Goal: Information Seeking & Learning: Learn about a topic

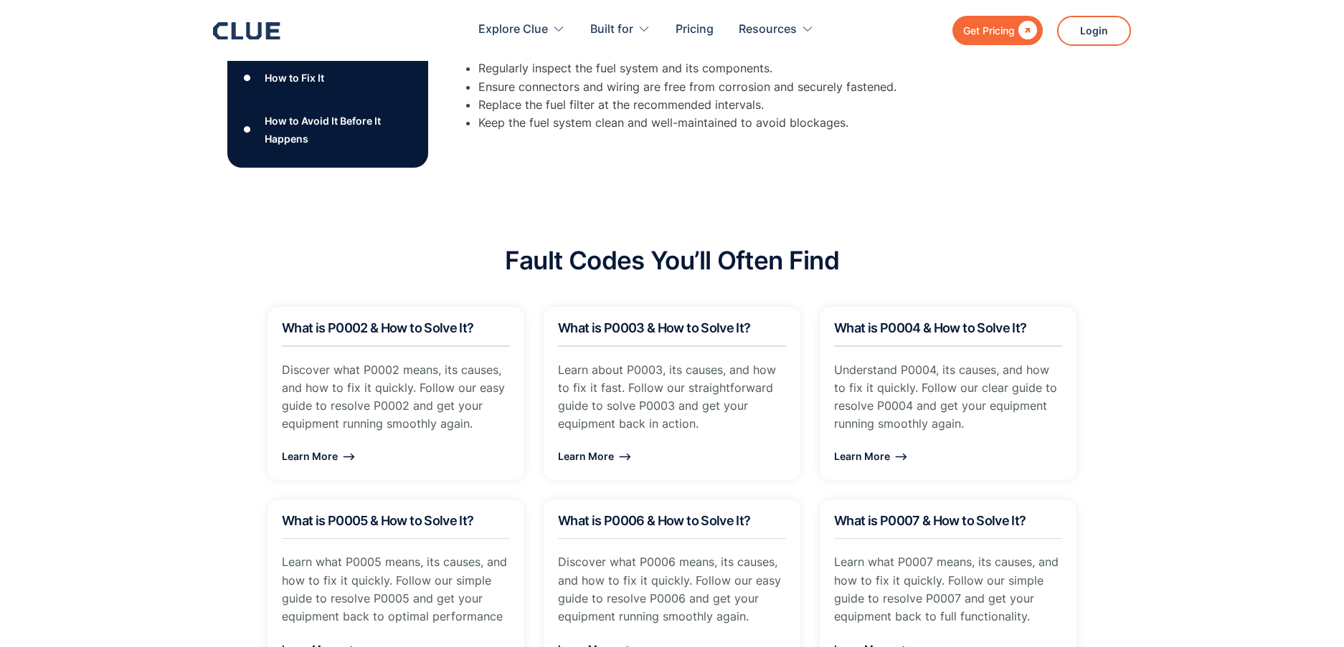
scroll to position [888, 0]
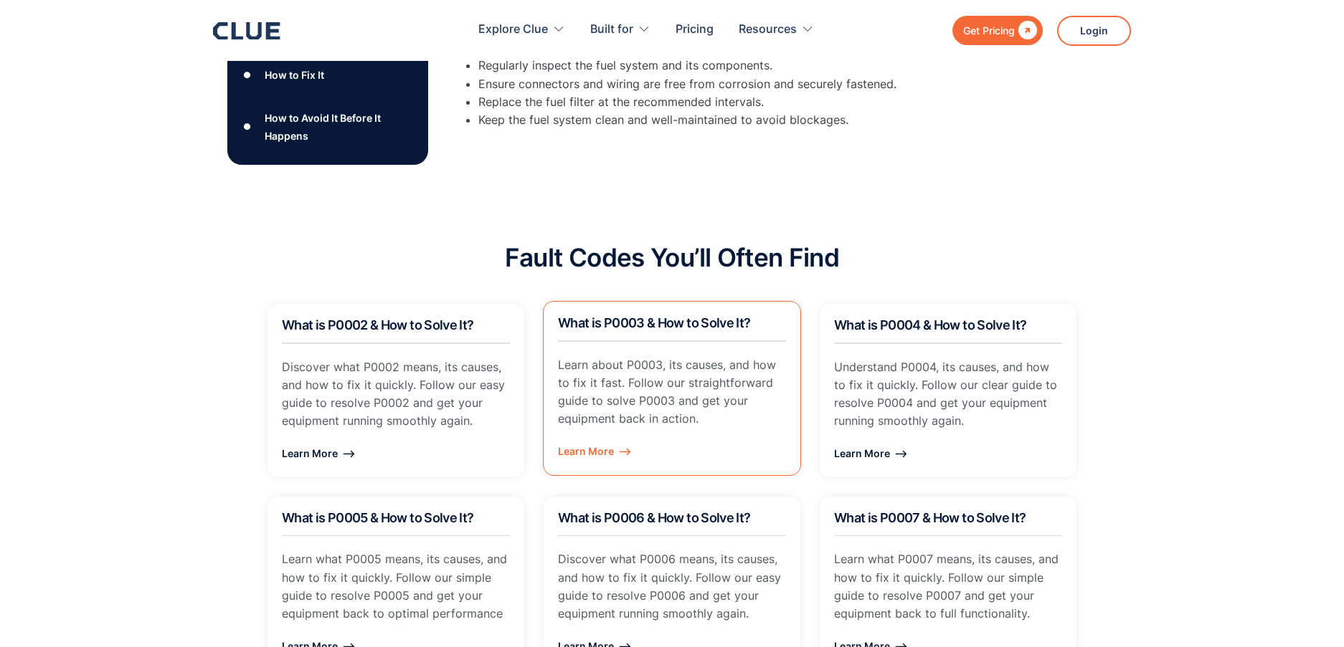
click at [690, 328] on h2 "What is P0003 & How to Solve It?" at bounding box center [672, 323] width 228 height 14
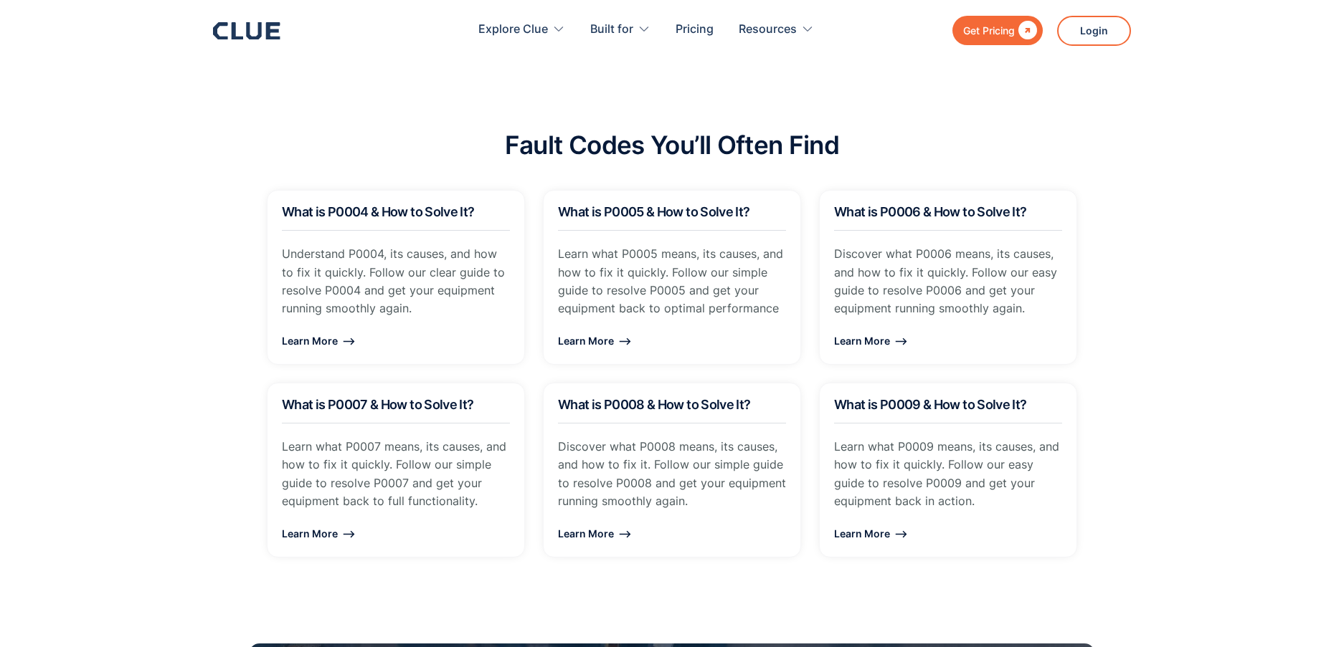
scroll to position [1007, 0]
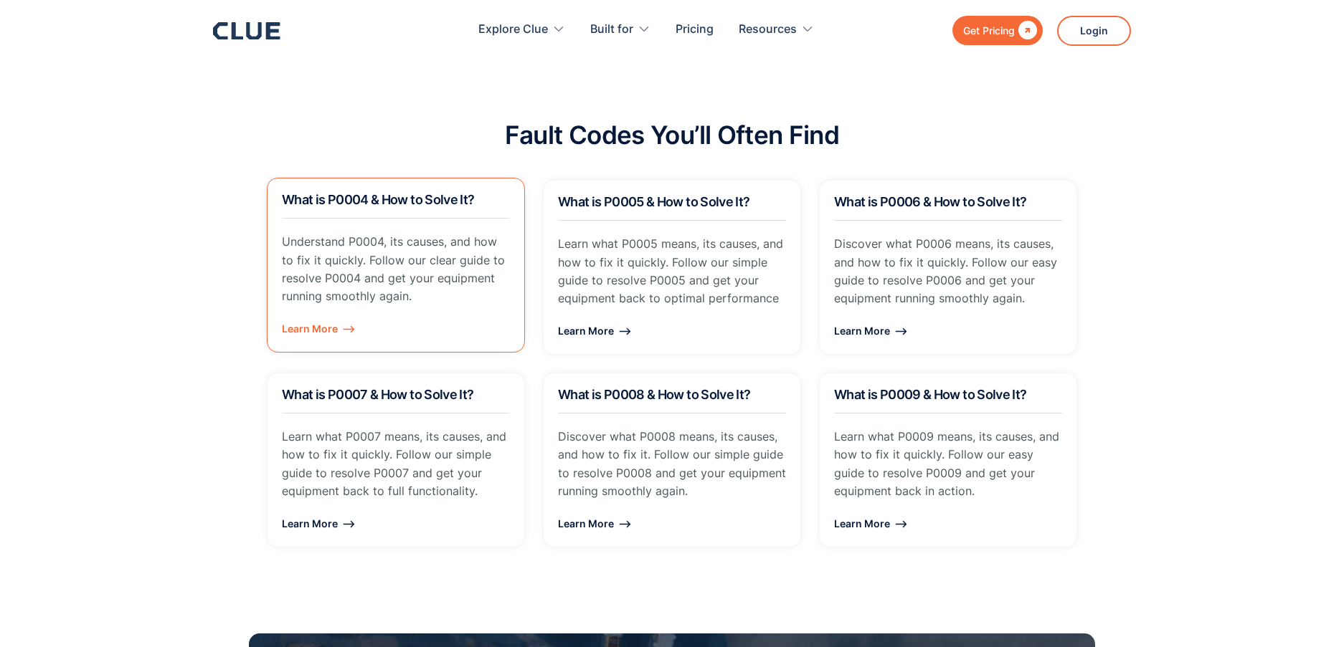
click at [376, 241] on p "Understand P0004, its causes, and how to fix it quickly. Follow our clear guide…" at bounding box center [396, 269] width 228 height 72
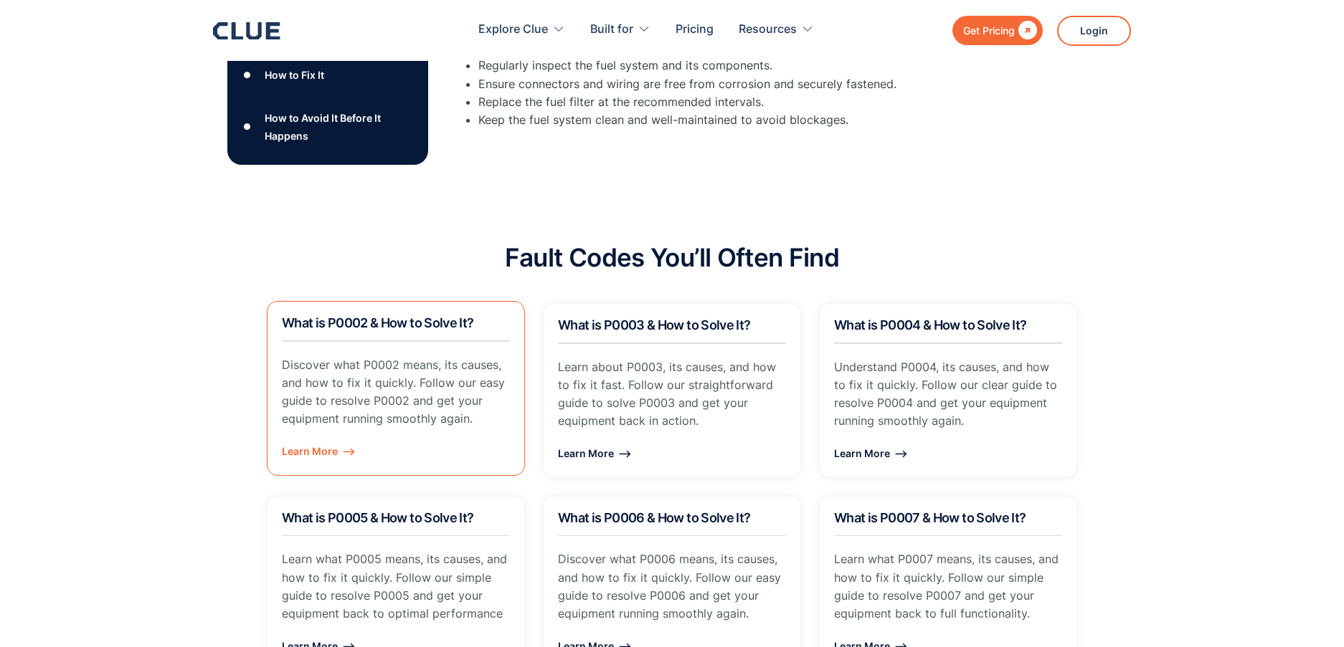
click at [376, 328] on h2 "What is P0002 & How to Solve It?" at bounding box center [396, 323] width 228 height 14
